Goal: Navigation & Orientation: Understand site structure

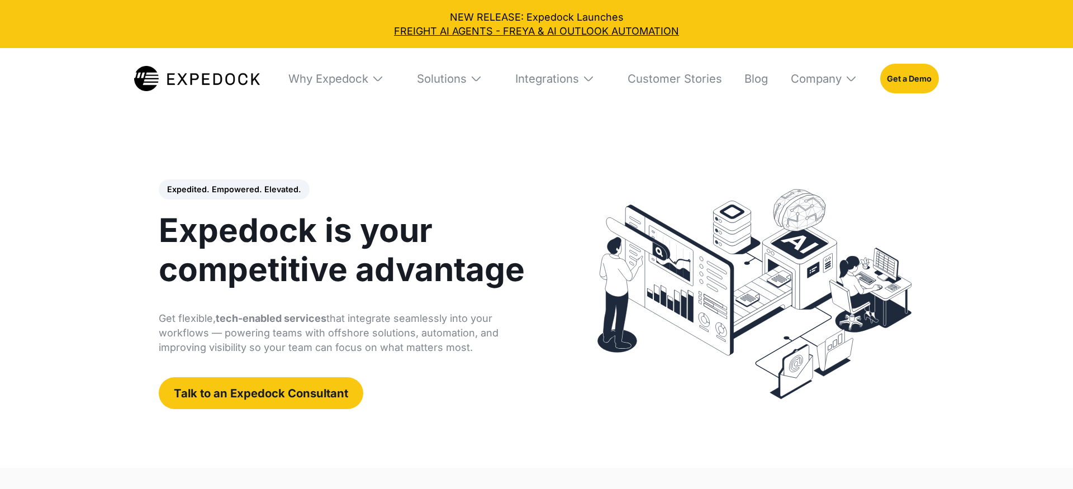
select select
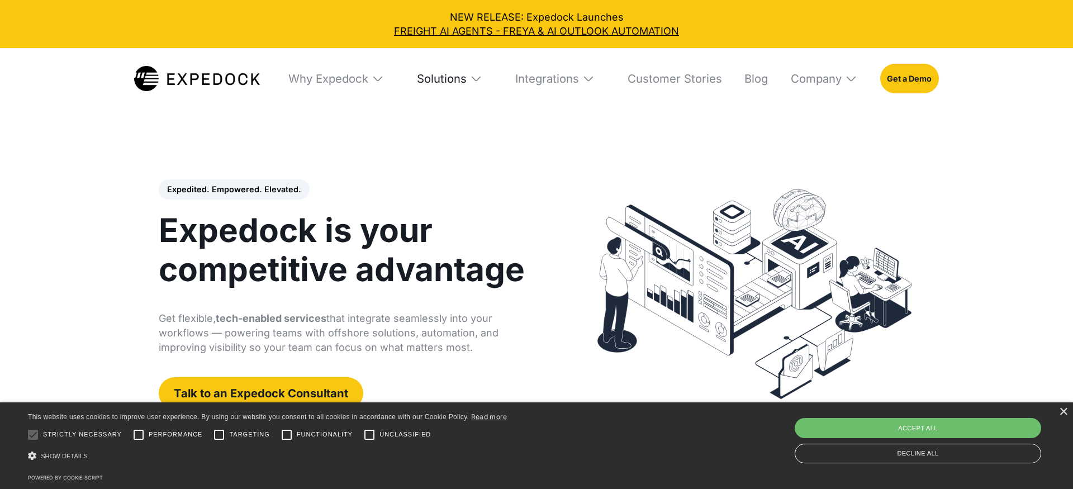
click at [441, 79] on div "Solutions" at bounding box center [442, 79] width 50 height 14
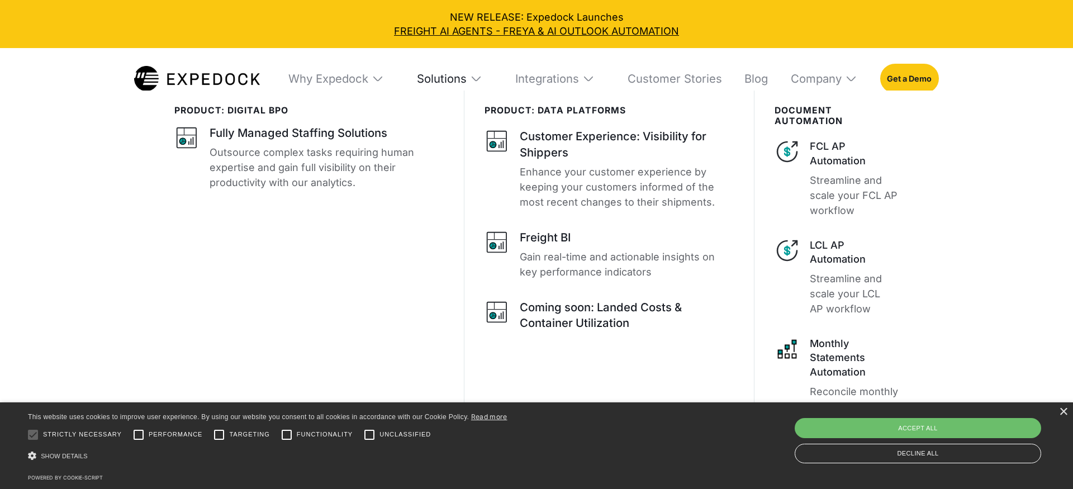
click at [441, 79] on div "Solutions" at bounding box center [442, 79] width 50 height 14
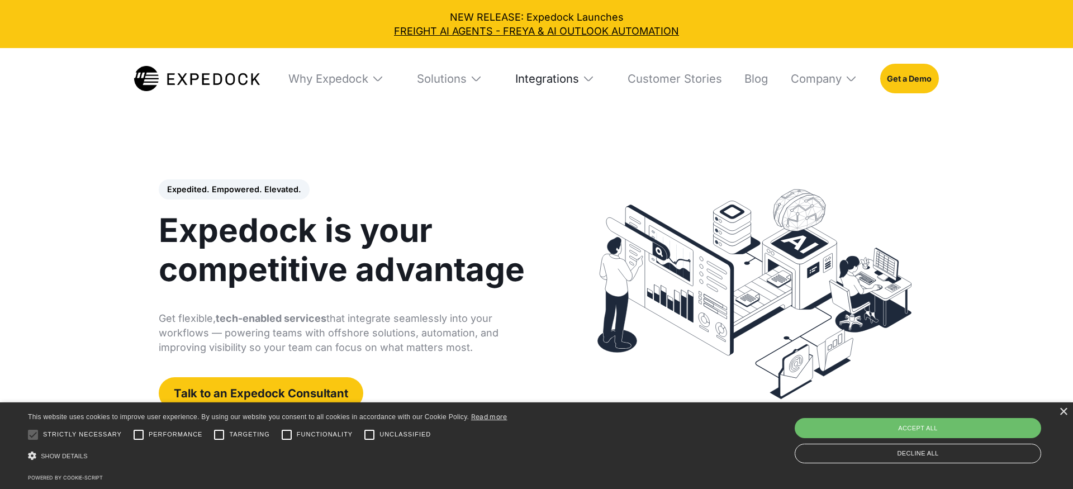
click at [554, 78] on div "Integrations" at bounding box center [547, 79] width 64 height 14
click at [554, 79] on div "Integrations" at bounding box center [545, 79] width 64 height 14
click at [468, 78] on div "Solutions" at bounding box center [450, 78] width 86 height 60
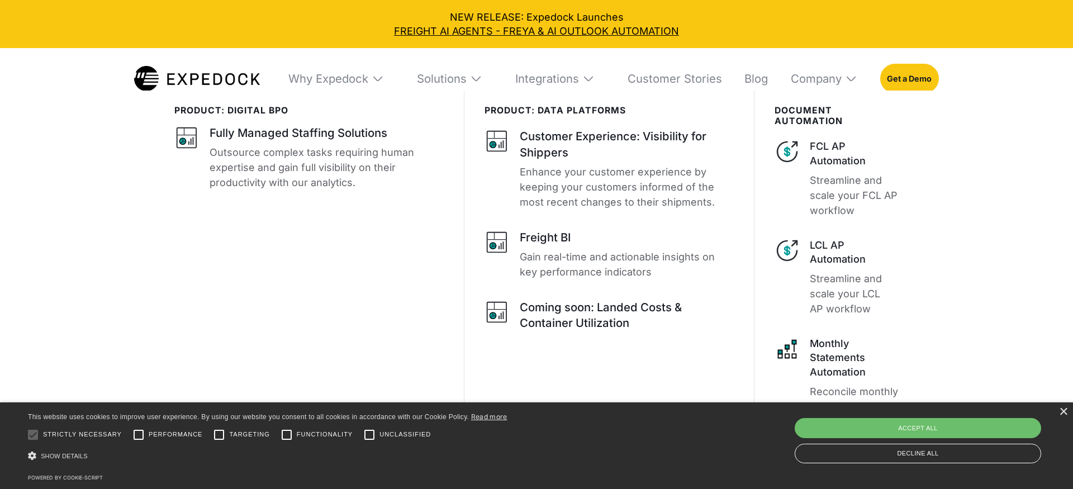
click at [468, 78] on div "Solutions" at bounding box center [450, 78] width 86 height 60
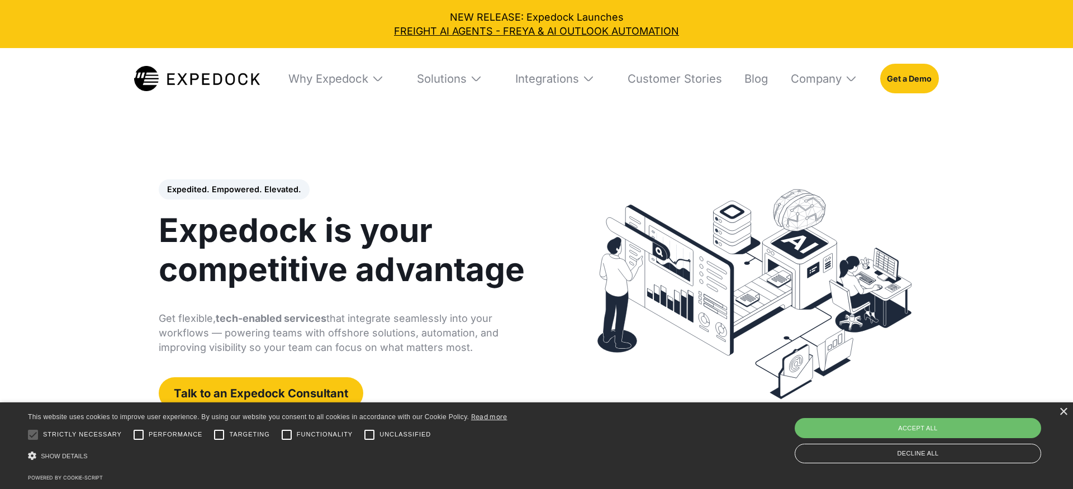
click at [351, 70] on div "Why Expedock" at bounding box center [336, 78] width 116 height 60
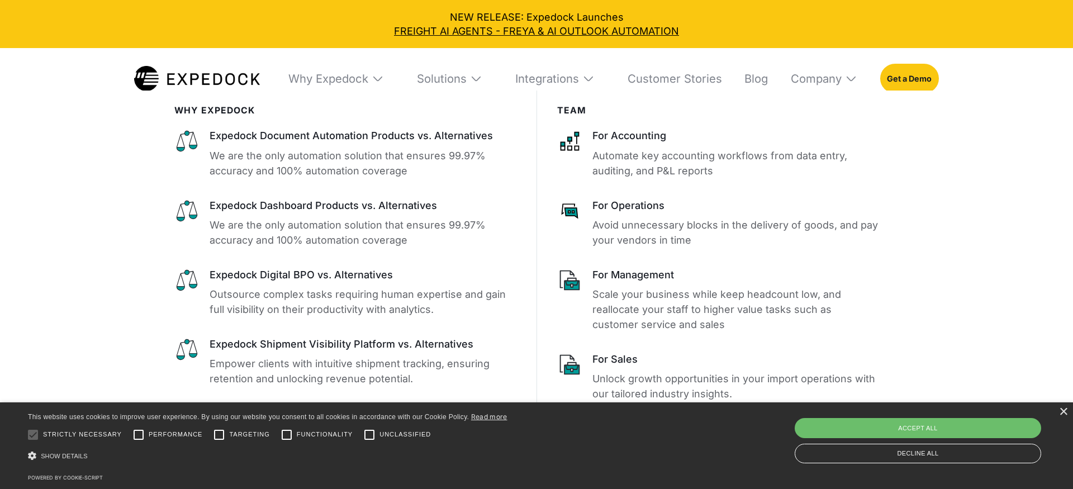
click at [351, 70] on div "Why Expedock" at bounding box center [336, 78] width 116 height 60
